Goal: Information Seeking & Learning: Understand process/instructions

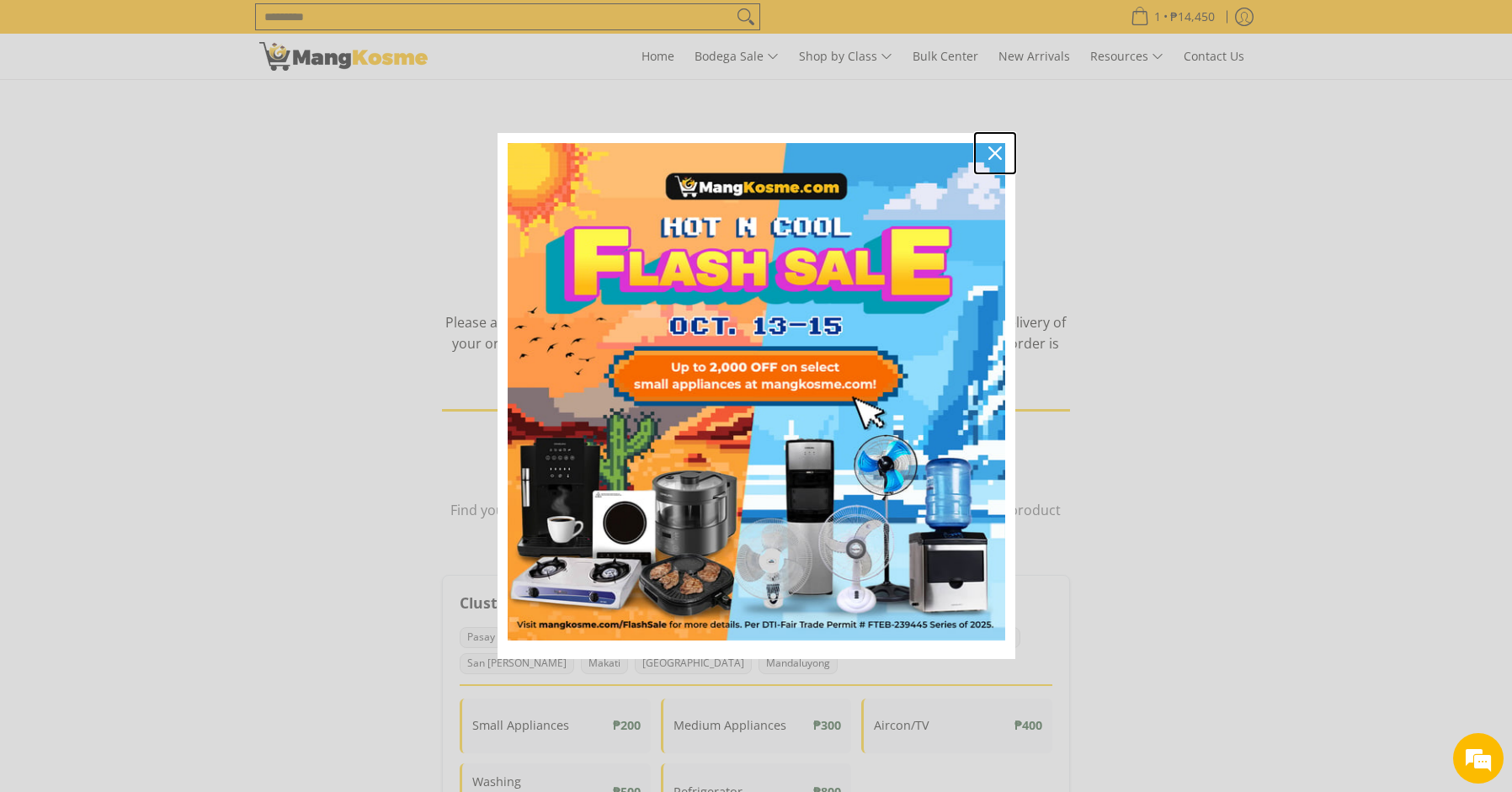
click at [995, 150] on icon "close icon" at bounding box center [994, 153] width 13 height 13
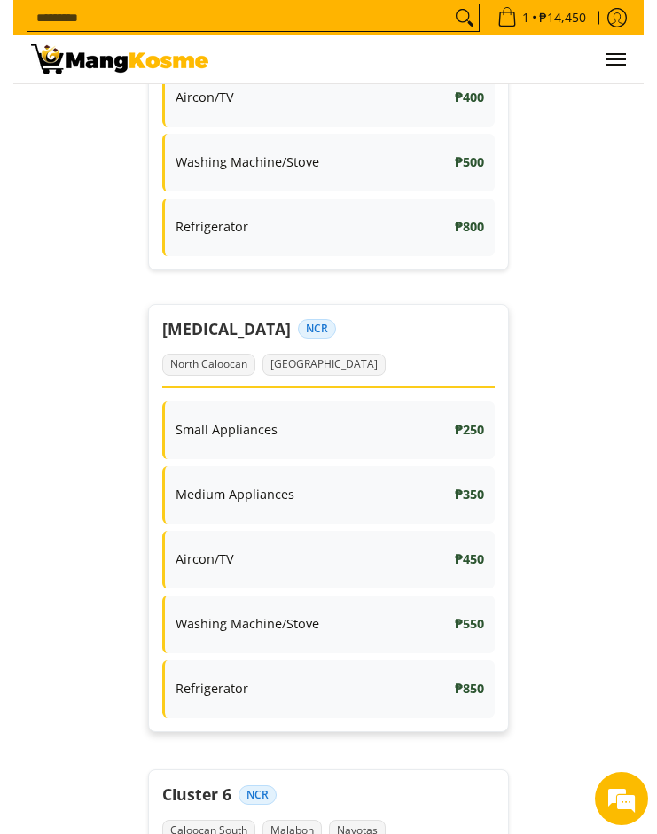
scroll to position [1286, 0]
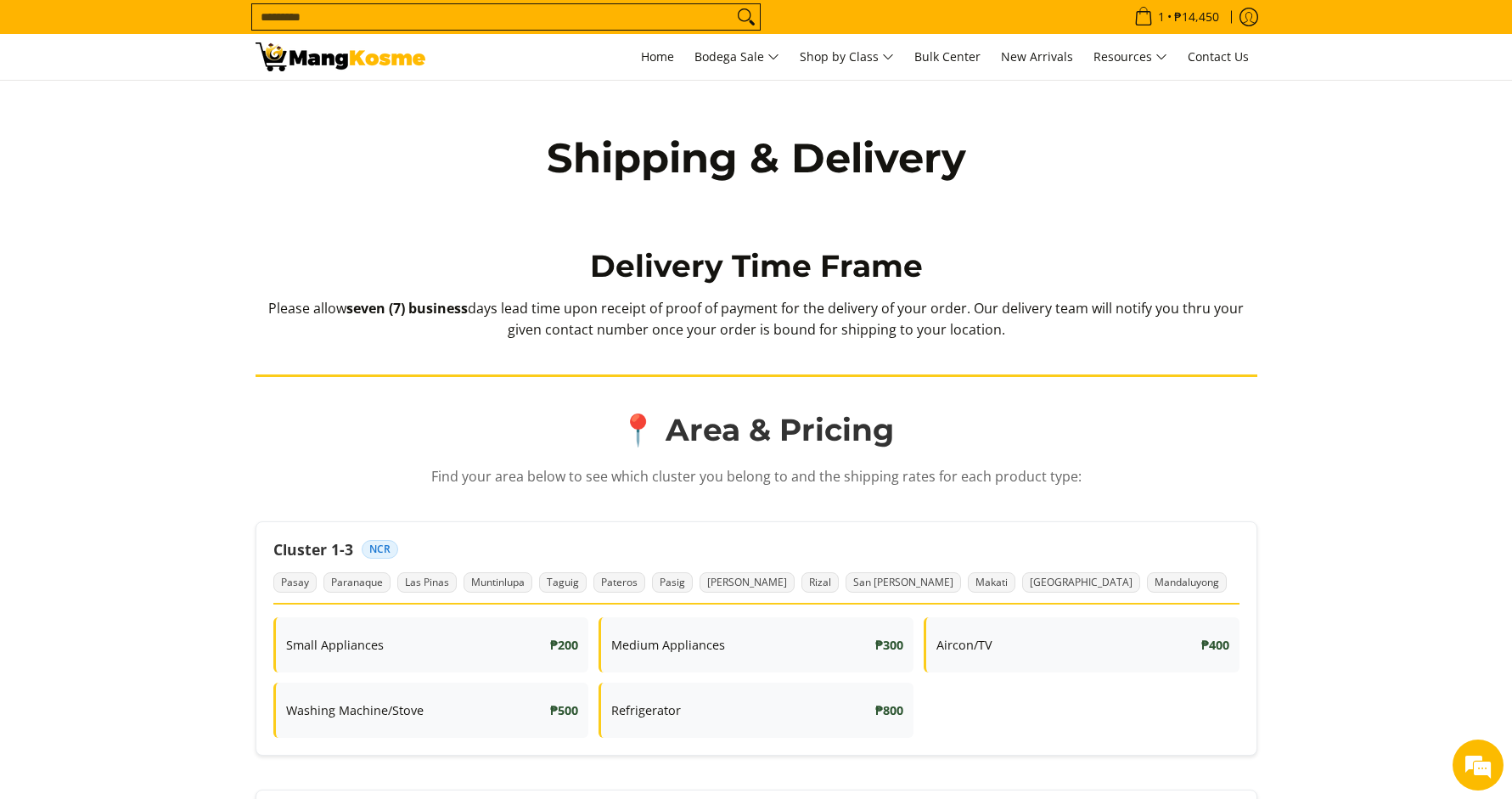
click at [317, 275] on div "Shipping & Delivery" at bounding box center [756, 180] width 1512 height 199
click at [317, 272] on div "Shipping & Delivery" at bounding box center [756, 180] width 1512 height 199
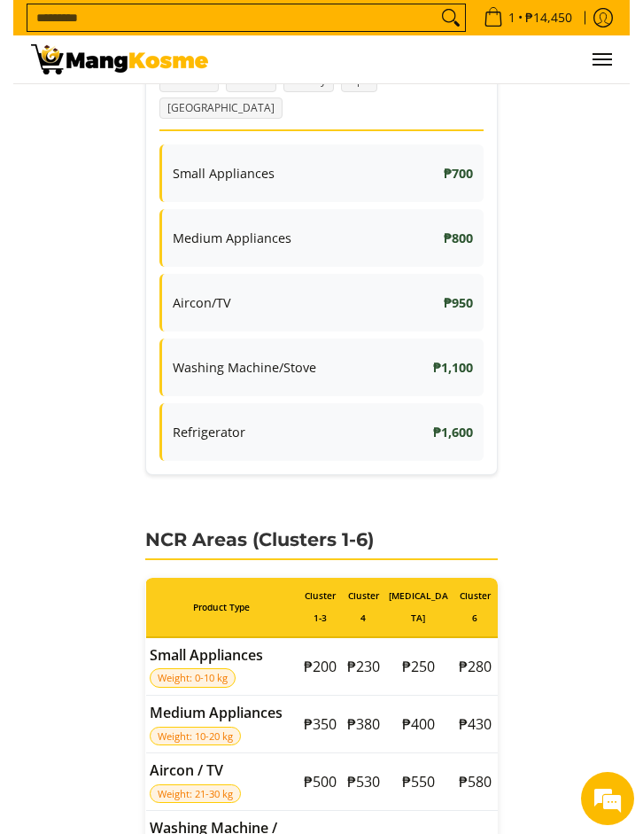
scroll to position [4618, 0]
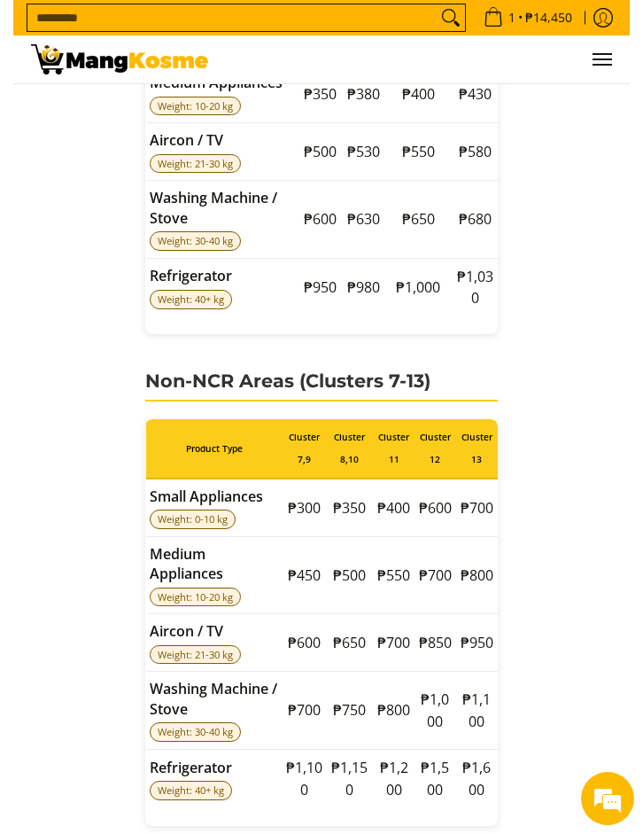
scroll to position [5405, 0]
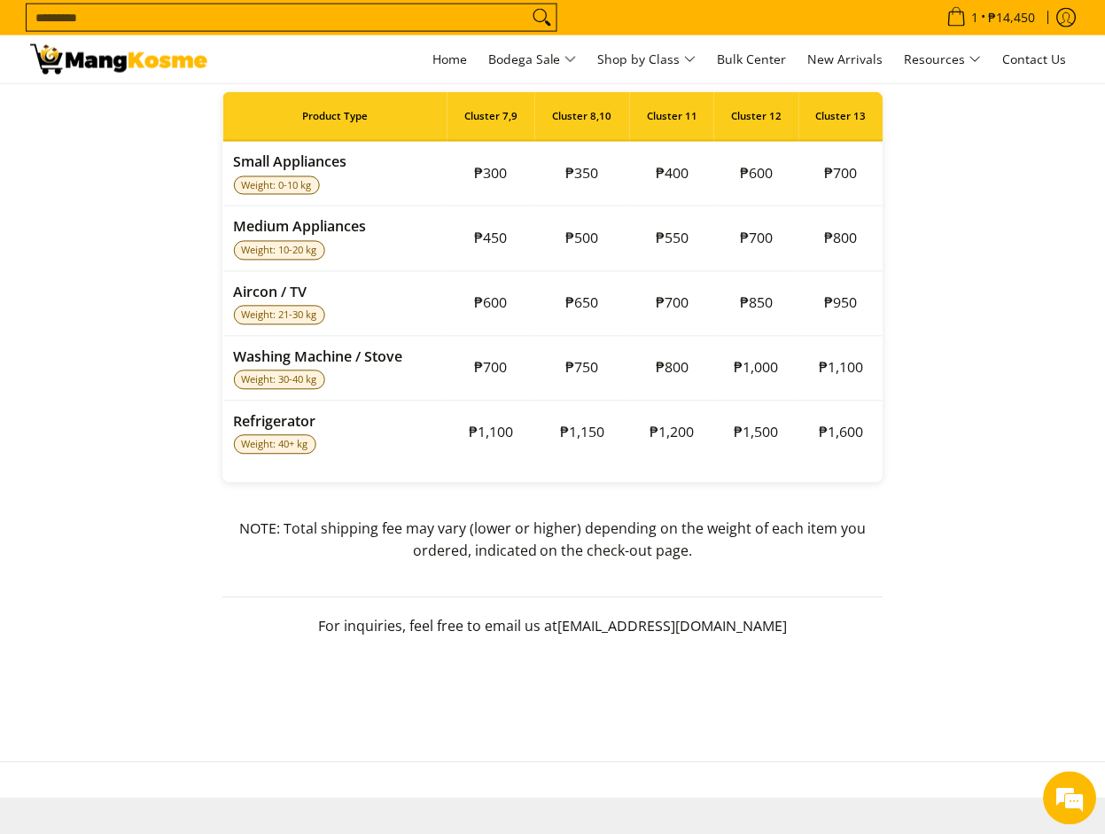
scroll to position [3589, 0]
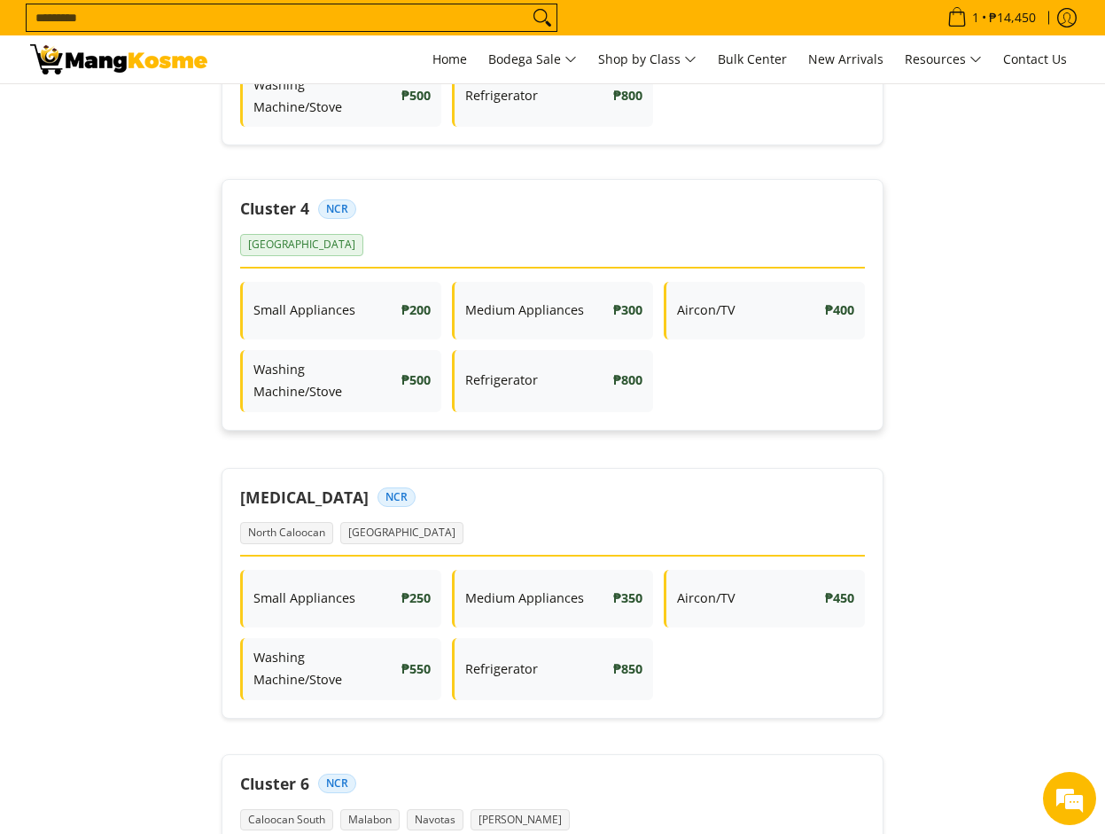
scroll to position [872, 0]
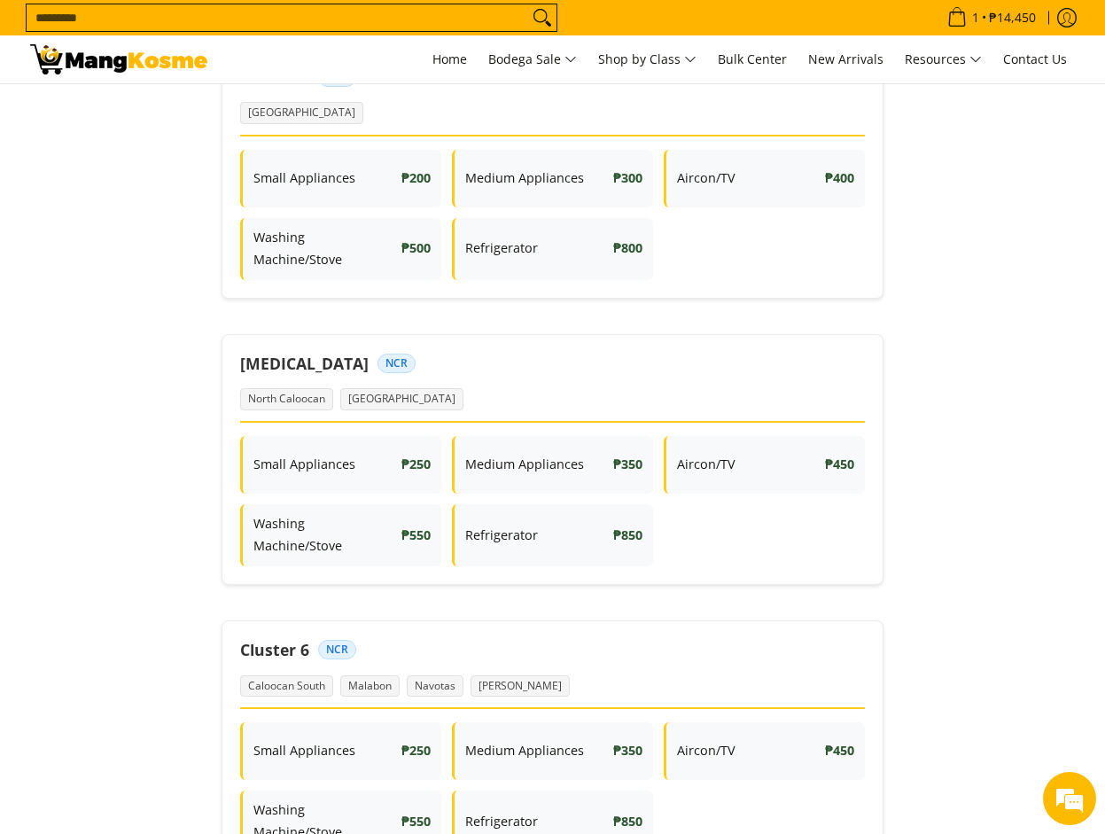
drag, startPoint x: 916, startPoint y: 285, endPoint x: 1047, endPoint y: 295, distance: 130.6
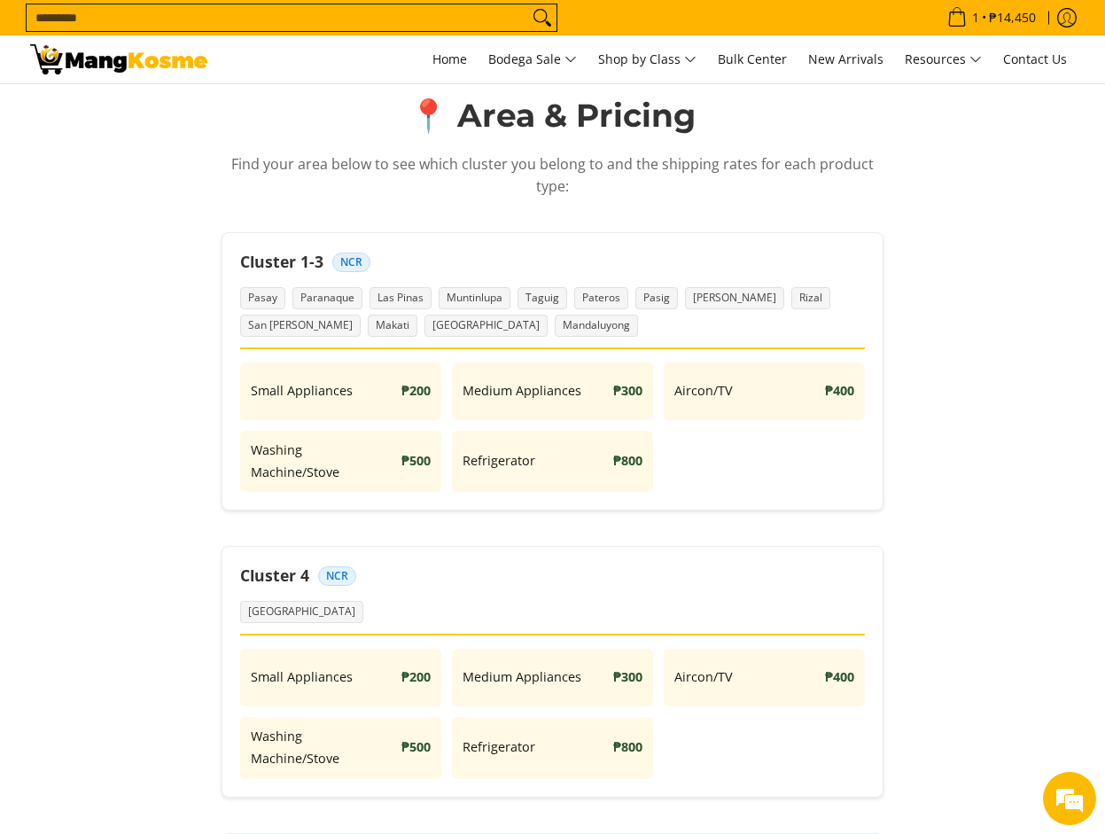
scroll to position [371, 0]
